Goal: Task Accomplishment & Management: Complete application form

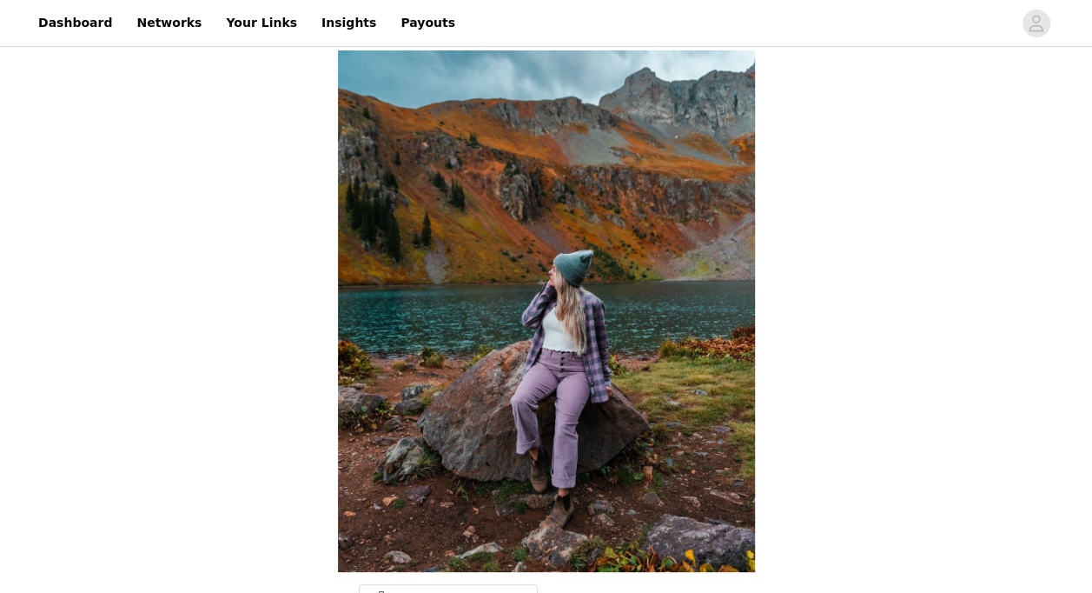
click at [624, 417] on img at bounding box center [546, 310] width 417 height 521
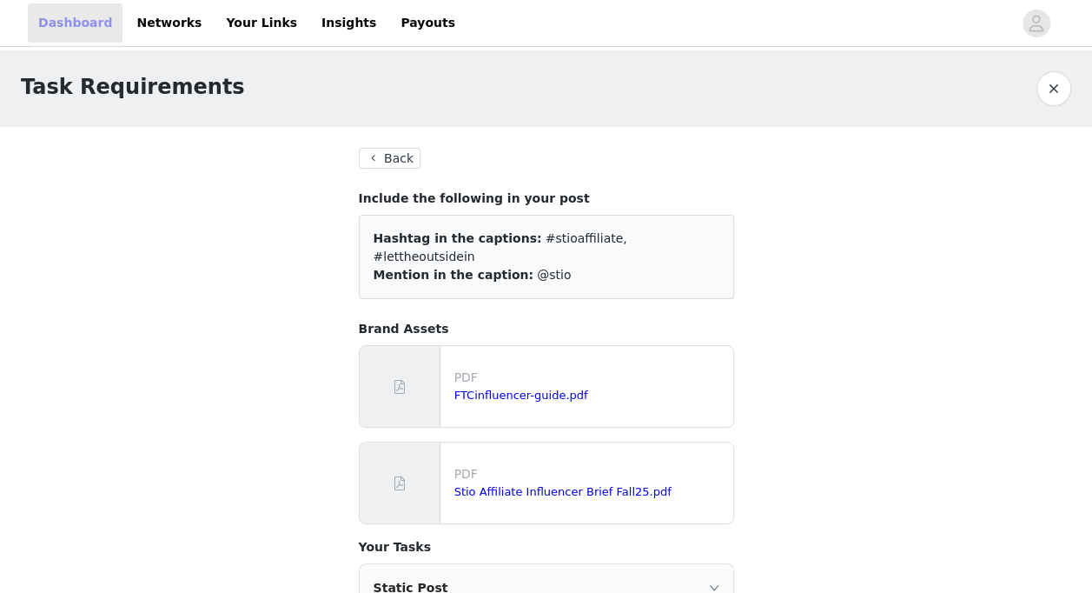
click at [74, 14] on link "Dashboard" at bounding box center [75, 22] width 95 height 39
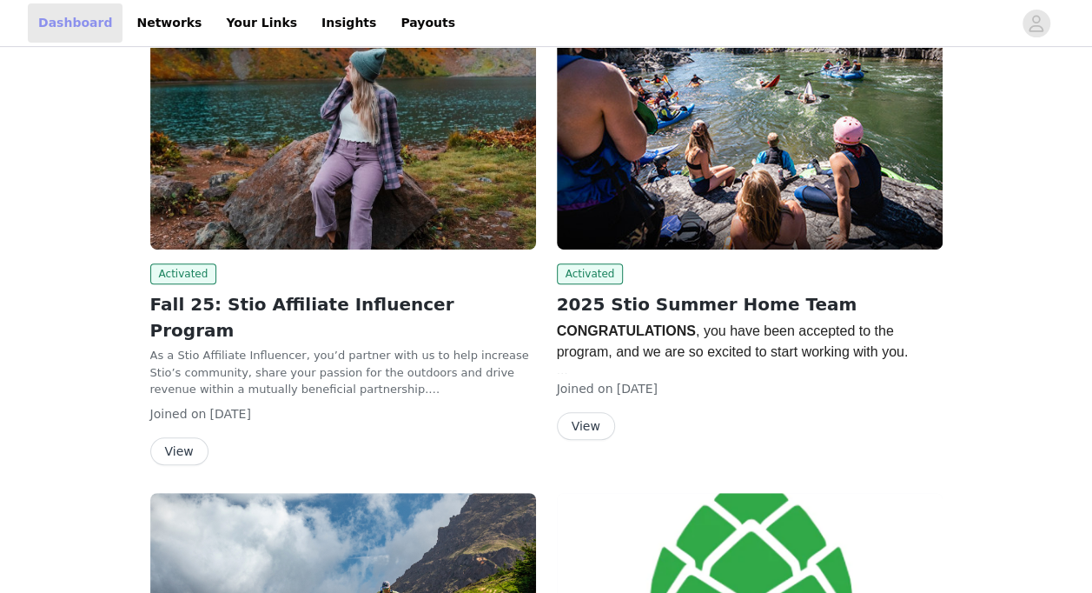
scroll to position [333, 0]
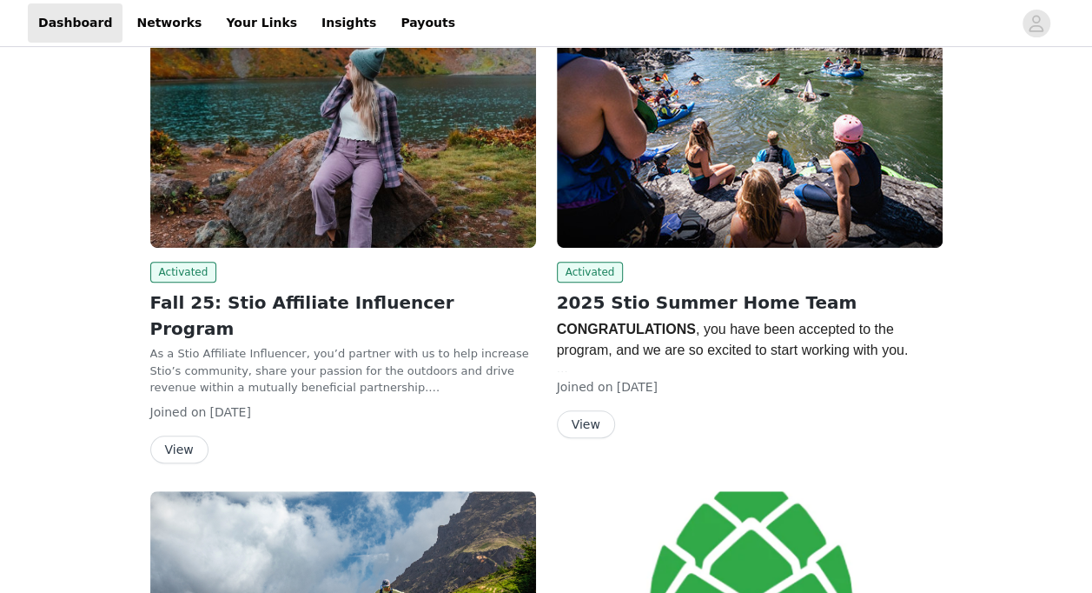
click at [785, 158] on img at bounding box center [750, 102] width 386 height 289
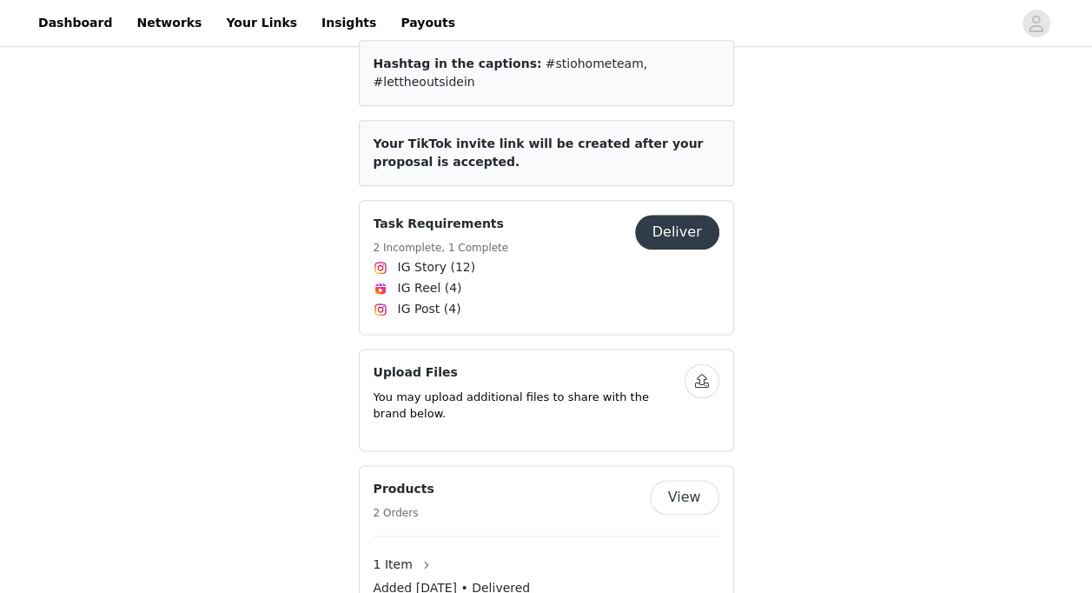
scroll to position [916, 0]
click at [434, 215] on h4 "Task Requirements" at bounding box center [442, 224] width 136 height 18
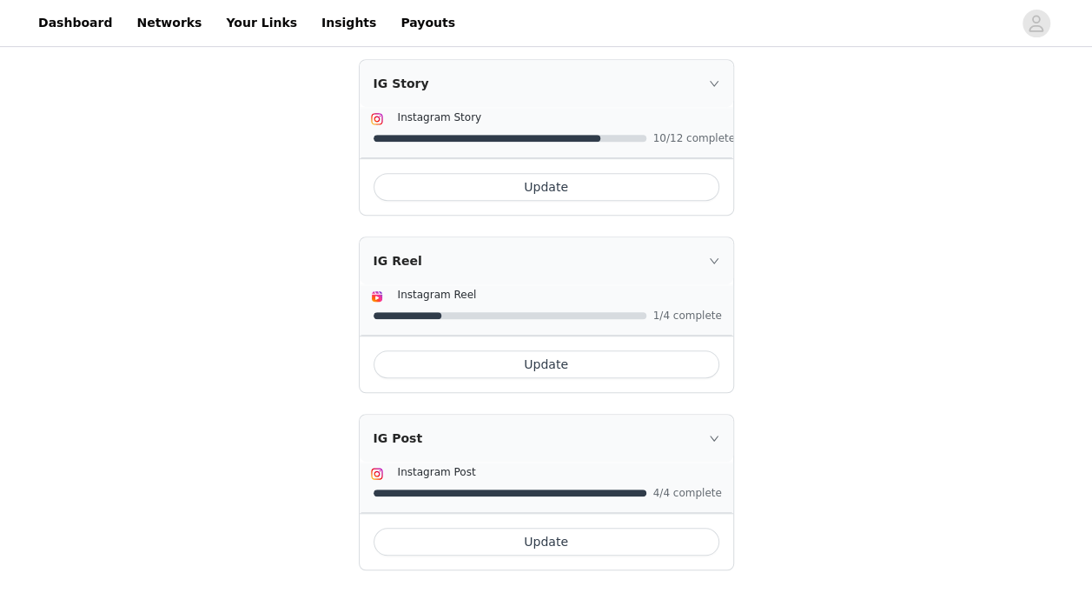
scroll to position [356, 0]
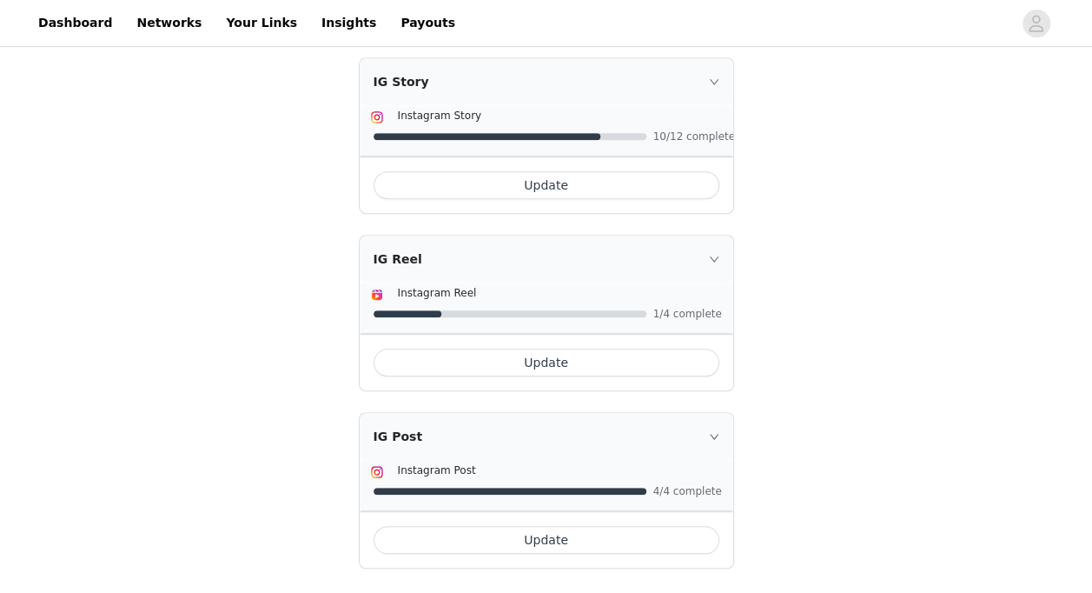
click at [556, 348] on button "Update" at bounding box center [547, 362] width 346 height 28
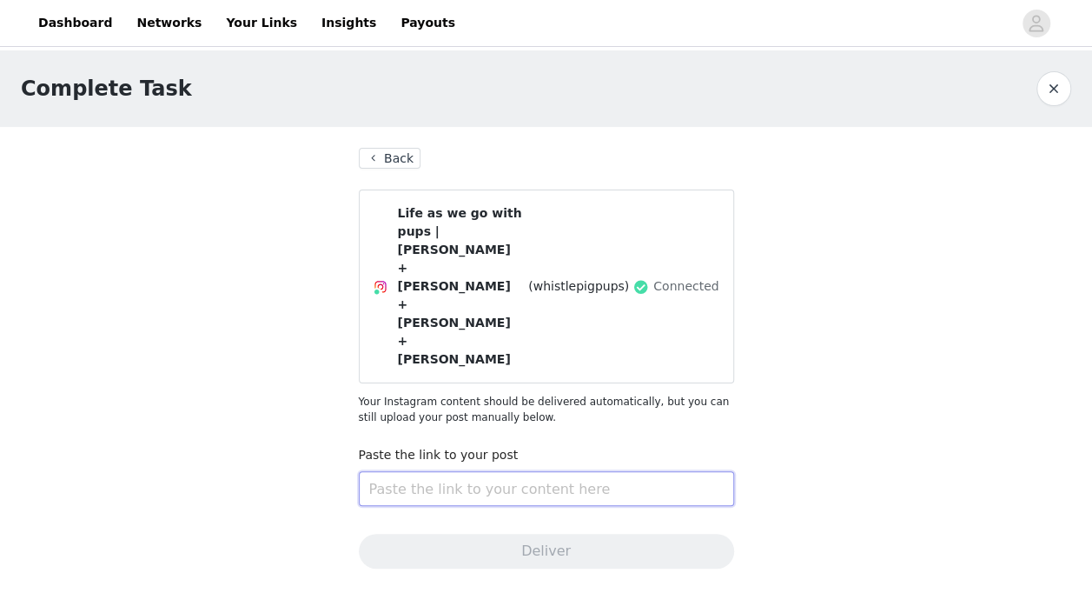
click at [452, 471] on input "text" at bounding box center [546, 488] width 375 height 35
paste input "[URL][DOMAIN_NAME]"
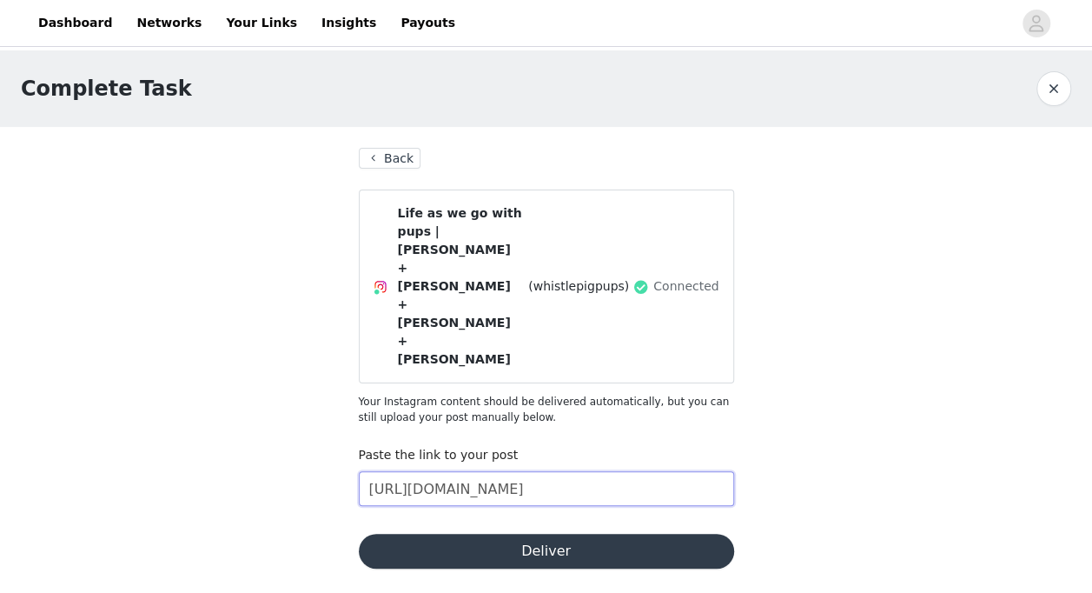
type input "[URL][DOMAIN_NAME]"
click at [511, 533] on button "Deliver" at bounding box center [546, 550] width 375 height 35
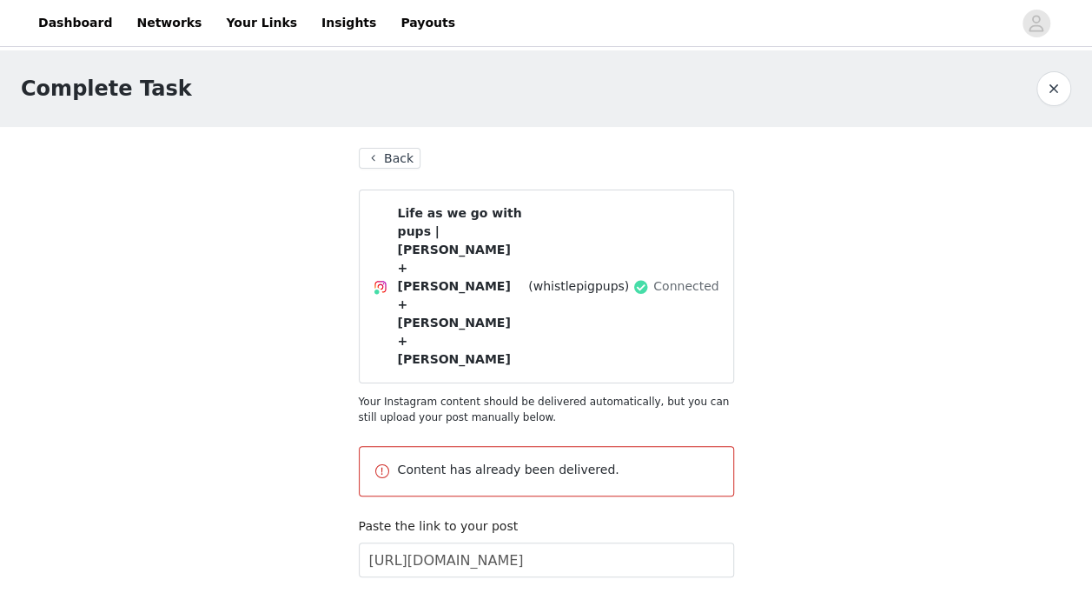
click at [395, 156] on button "Back" at bounding box center [390, 158] width 63 height 21
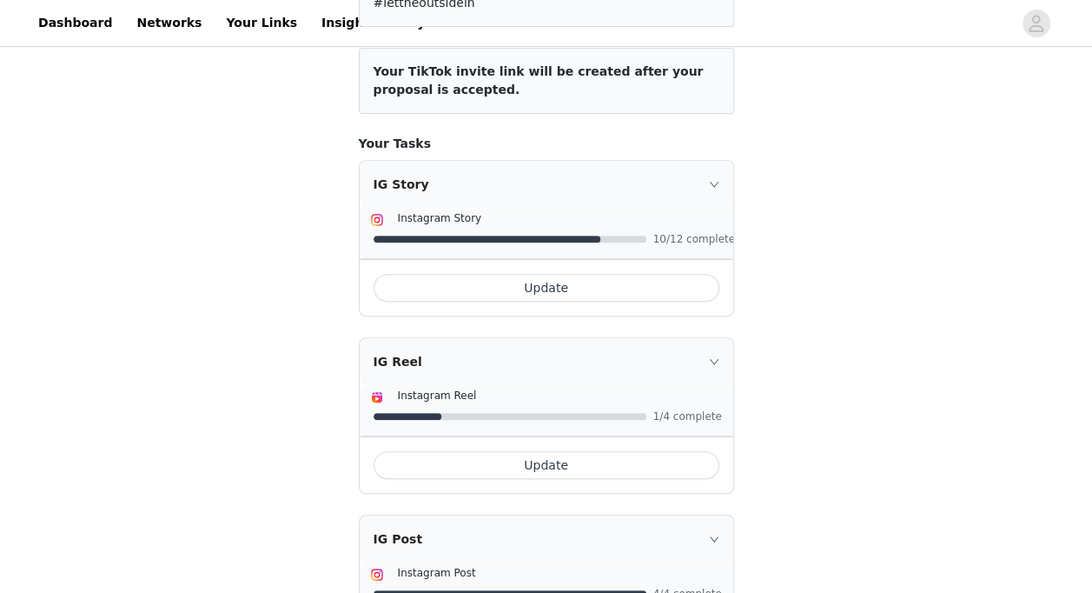
scroll to position [285, 0]
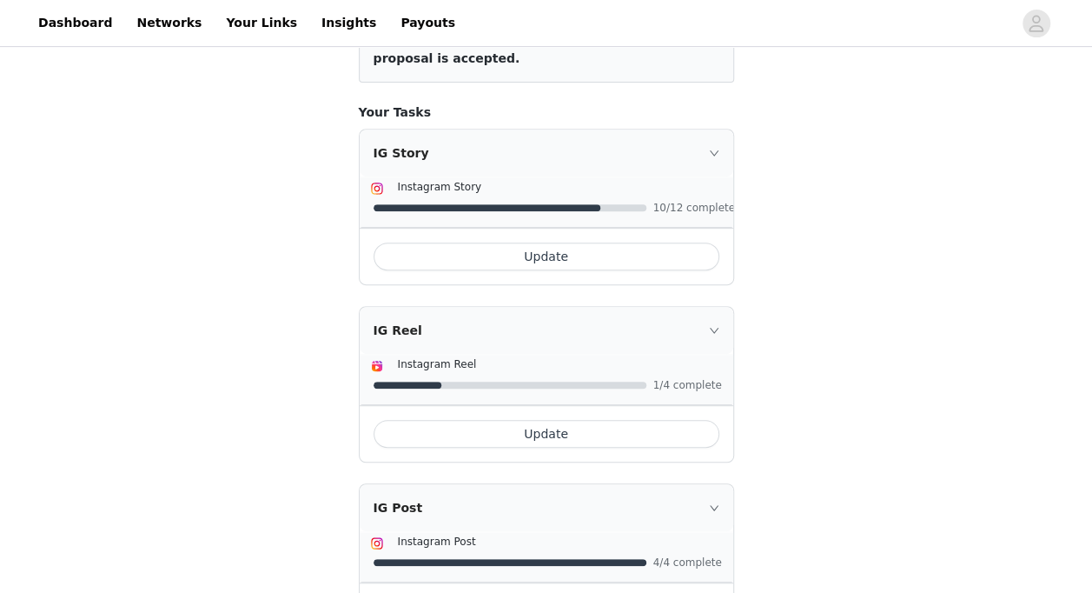
click at [561, 328] on div "IG Reel" at bounding box center [547, 330] width 374 height 47
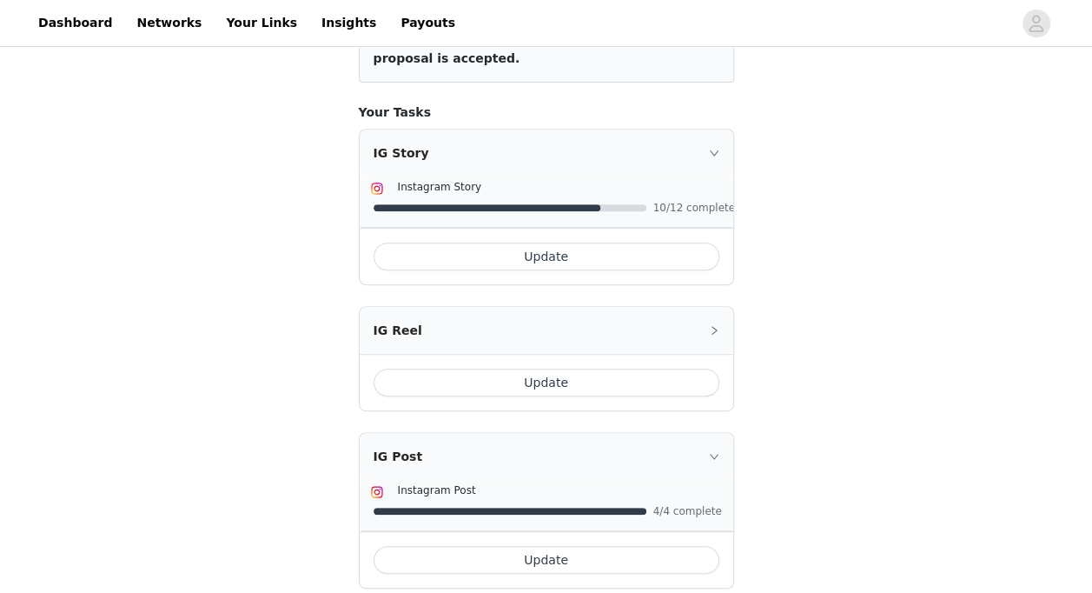
click at [560, 368] on button "Update" at bounding box center [547, 382] width 346 height 28
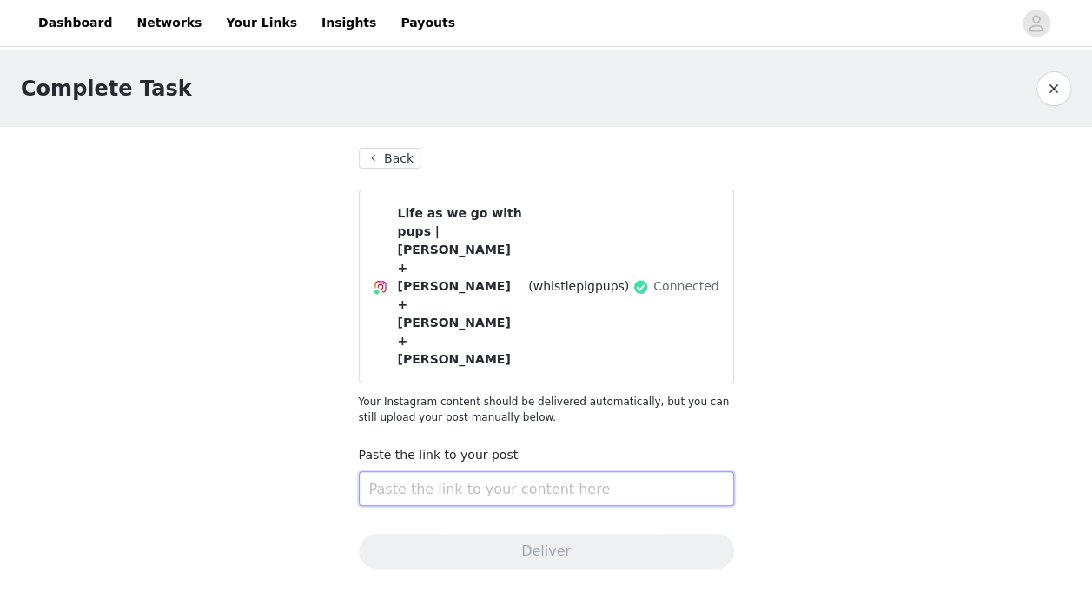
click at [546, 471] on input "text" at bounding box center [546, 488] width 375 height 35
paste input "[URL][DOMAIN_NAME]"
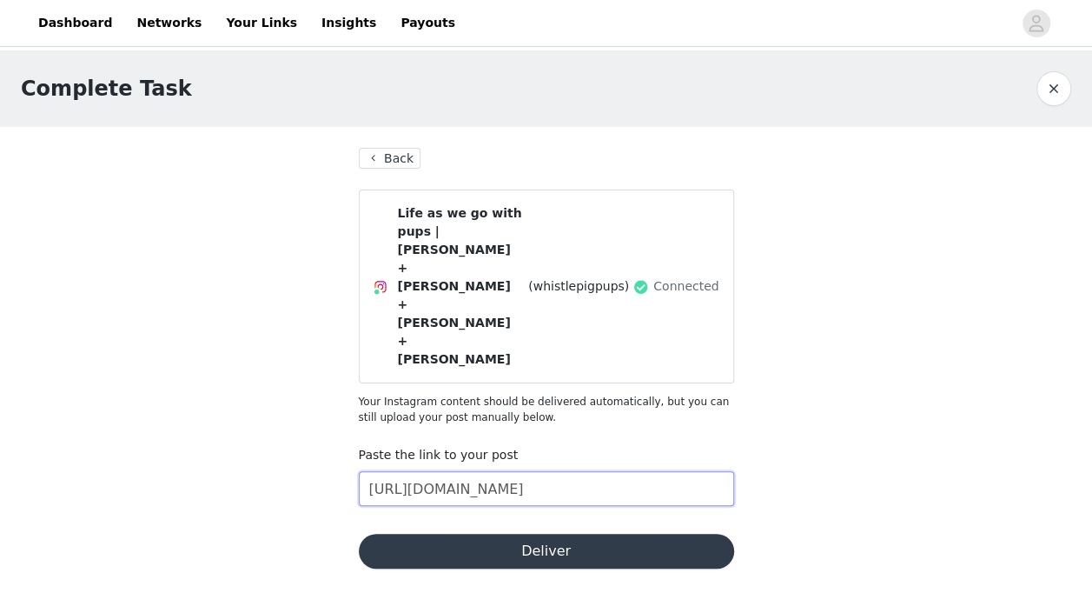
type input "[URL][DOMAIN_NAME]"
click at [542, 533] on button "Deliver" at bounding box center [546, 550] width 375 height 35
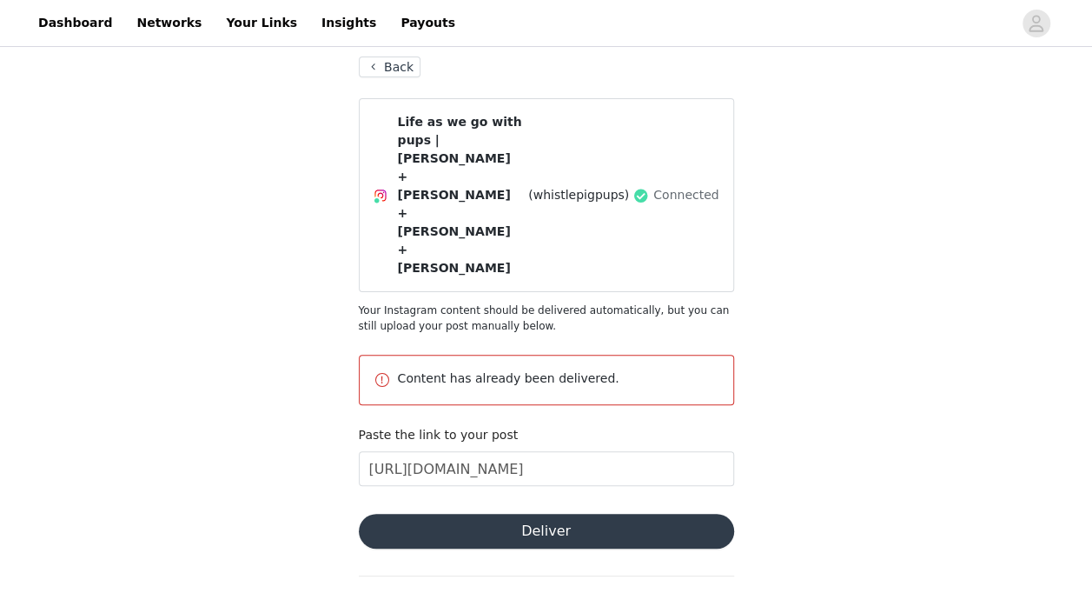
scroll to position [92, 0]
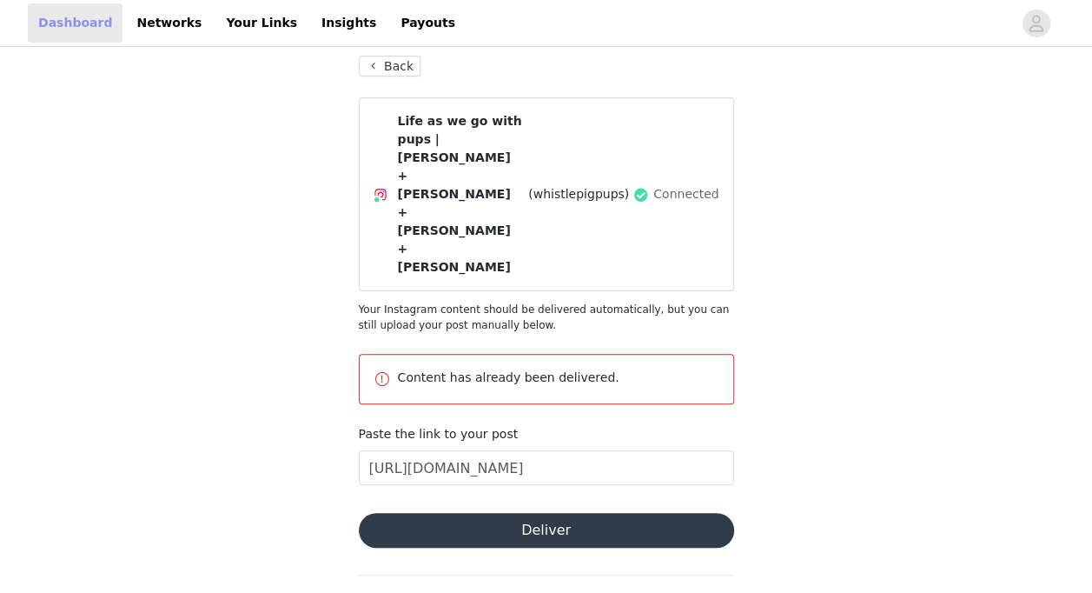
click at [82, 21] on link "Dashboard" at bounding box center [75, 22] width 95 height 39
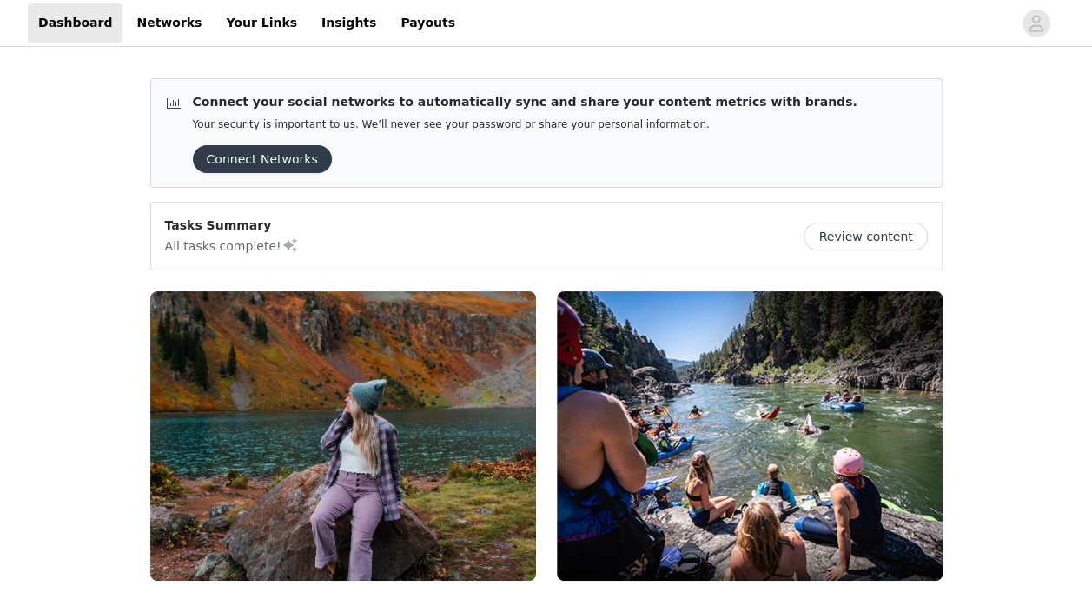
click at [854, 234] on button "Review content" at bounding box center [865, 236] width 123 height 28
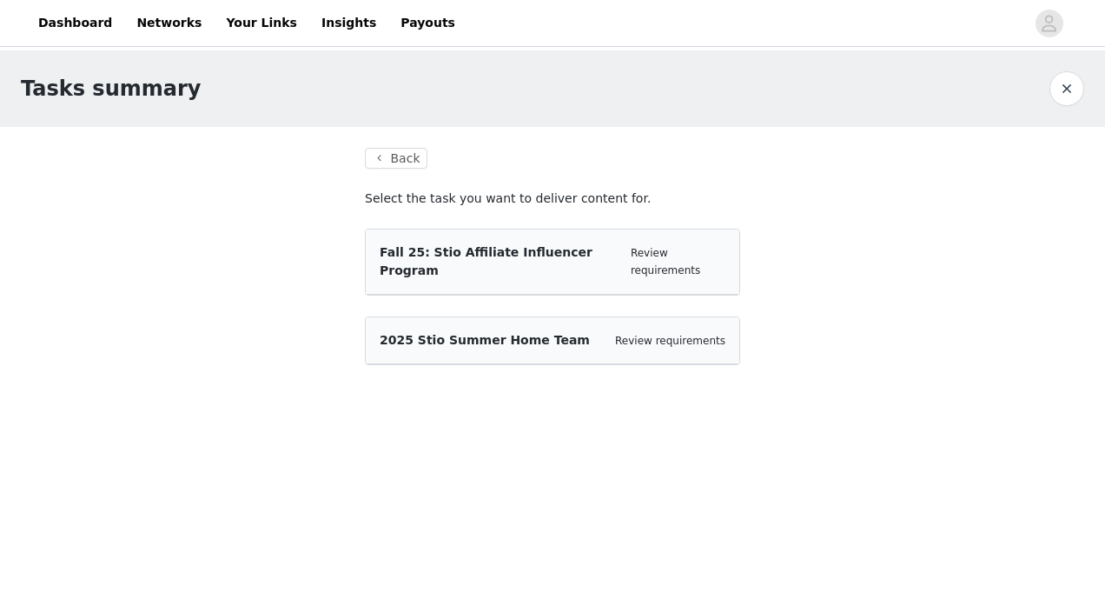
click at [543, 333] on span "2025 Stio Summer Home Team" at bounding box center [485, 340] width 210 height 14
click at [676, 334] on link "Review requirements" at bounding box center [670, 340] width 110 height 12
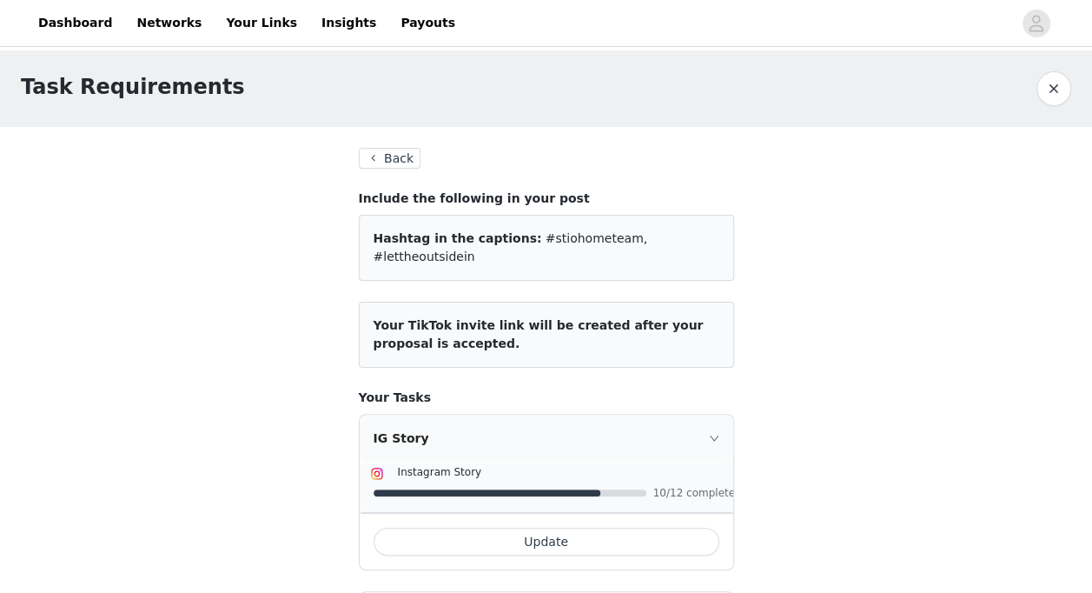
click at [389, 160] on button "Back" at bounding box center [390, 158] width 63 height 21
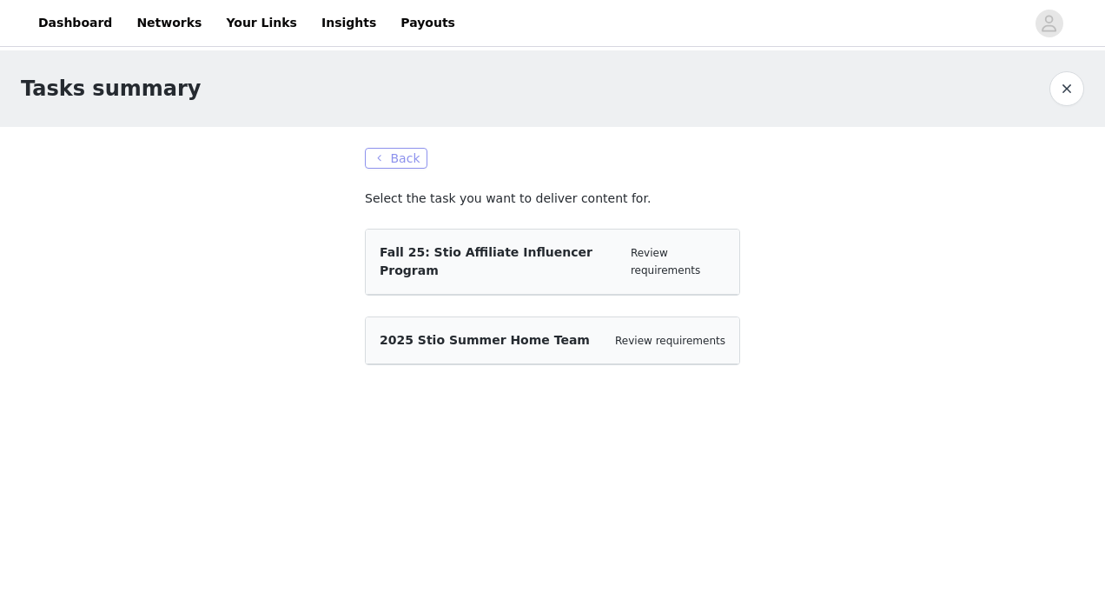
click at [389, 160] on button "Back" at bounding box center [396, 158] width 63 height 21
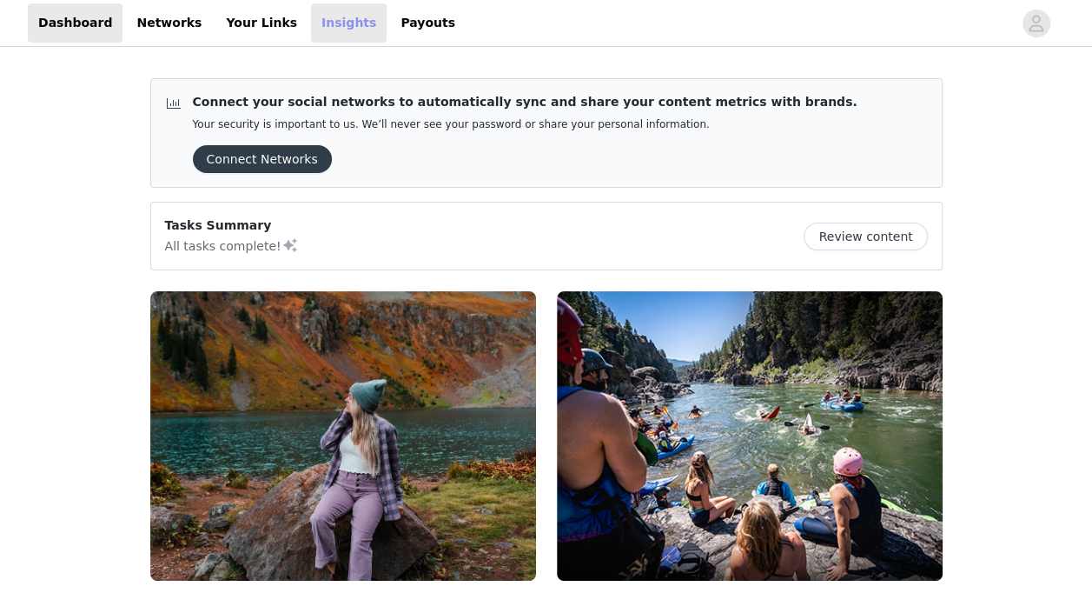
click at [311, 33] on link "Insights" at bounding box center [349, 22] width 76 height 39
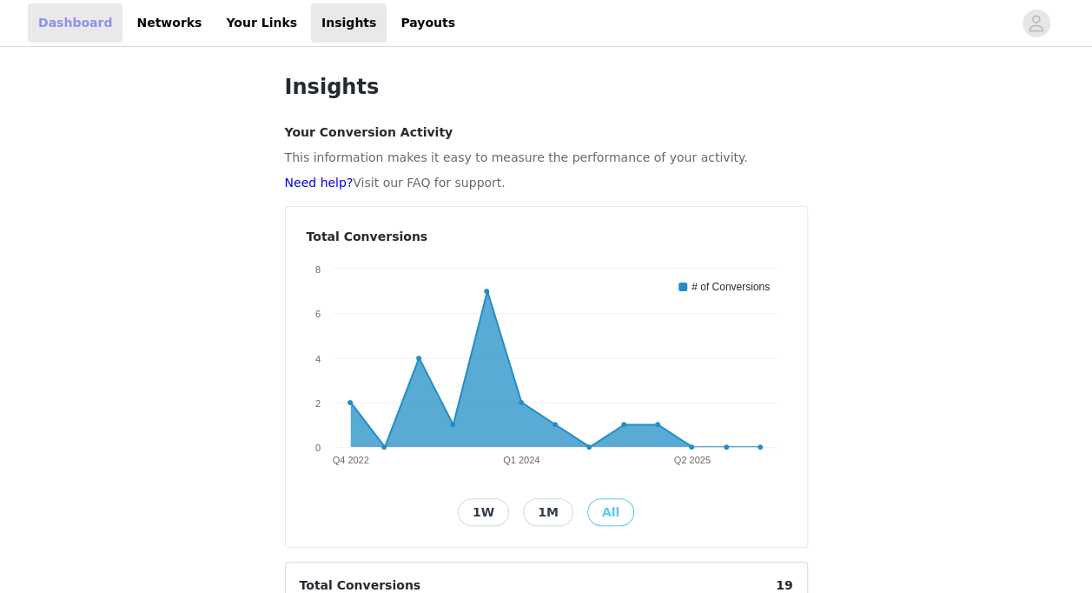
click at [82, 23] on link "Dashboard" at bounding box center [75, 22] width 95 height 39
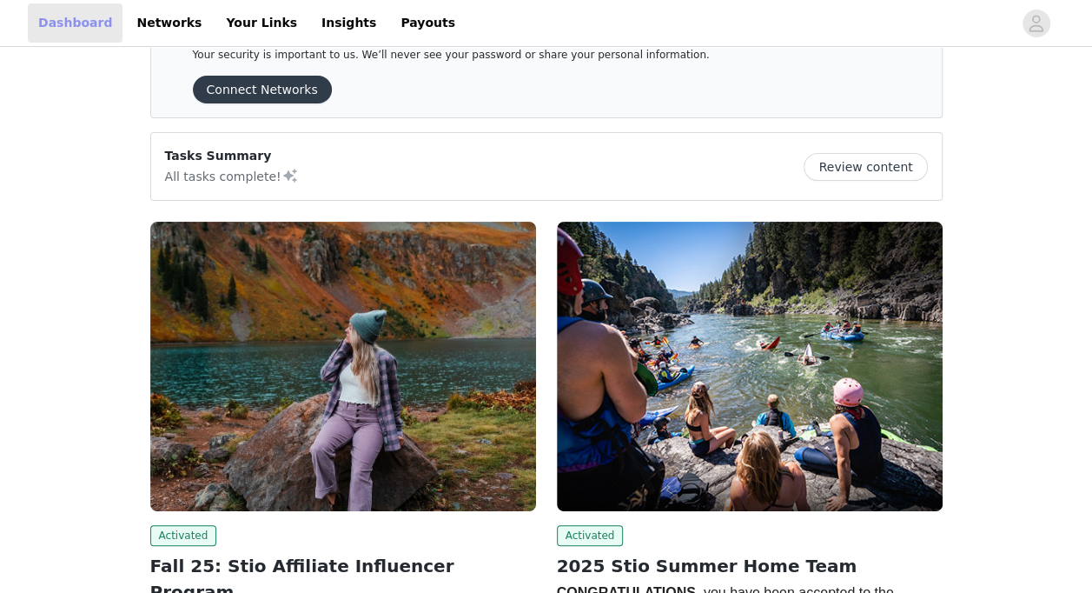
scroll to position [68, 0]
